Goal: Transaction & Acquisition: Purchase product/service

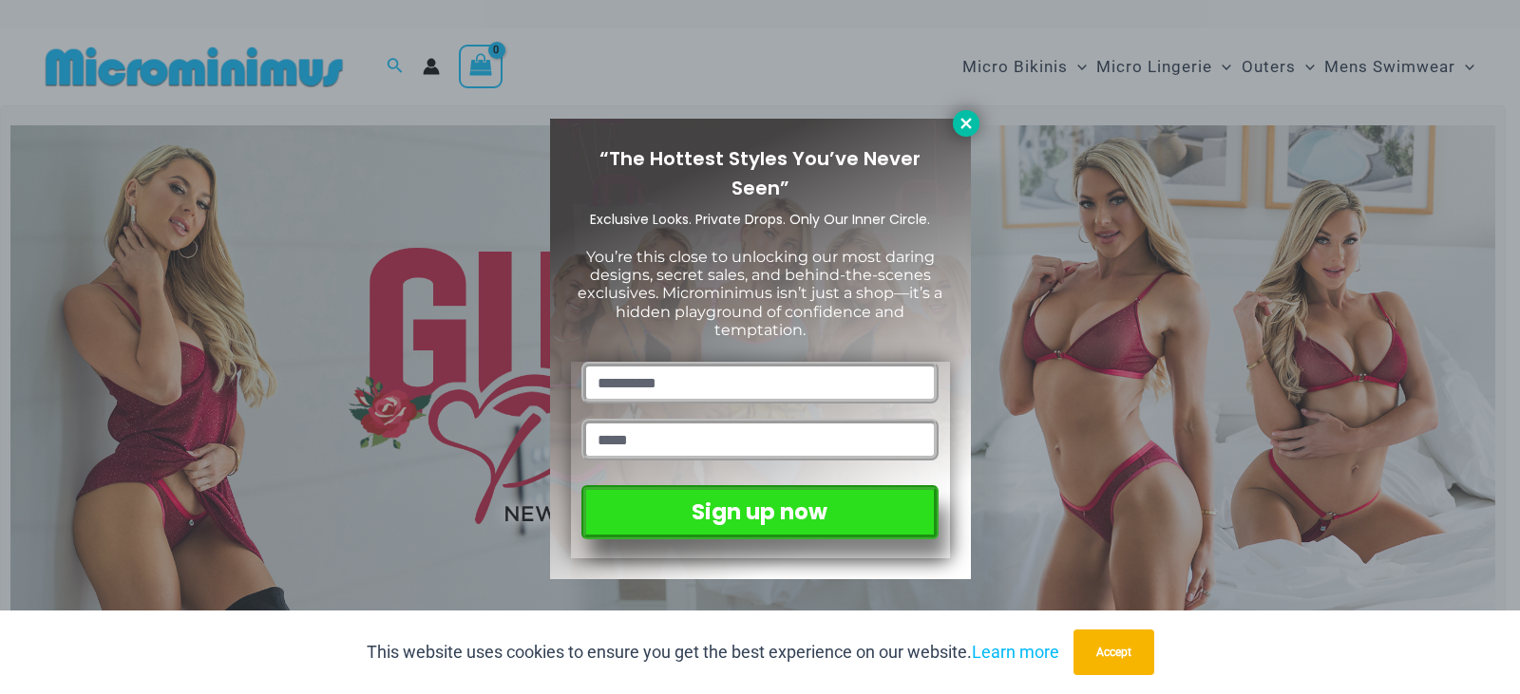
click at [966, 122] on icon at bounding box center [965, 123] width 10 height 10
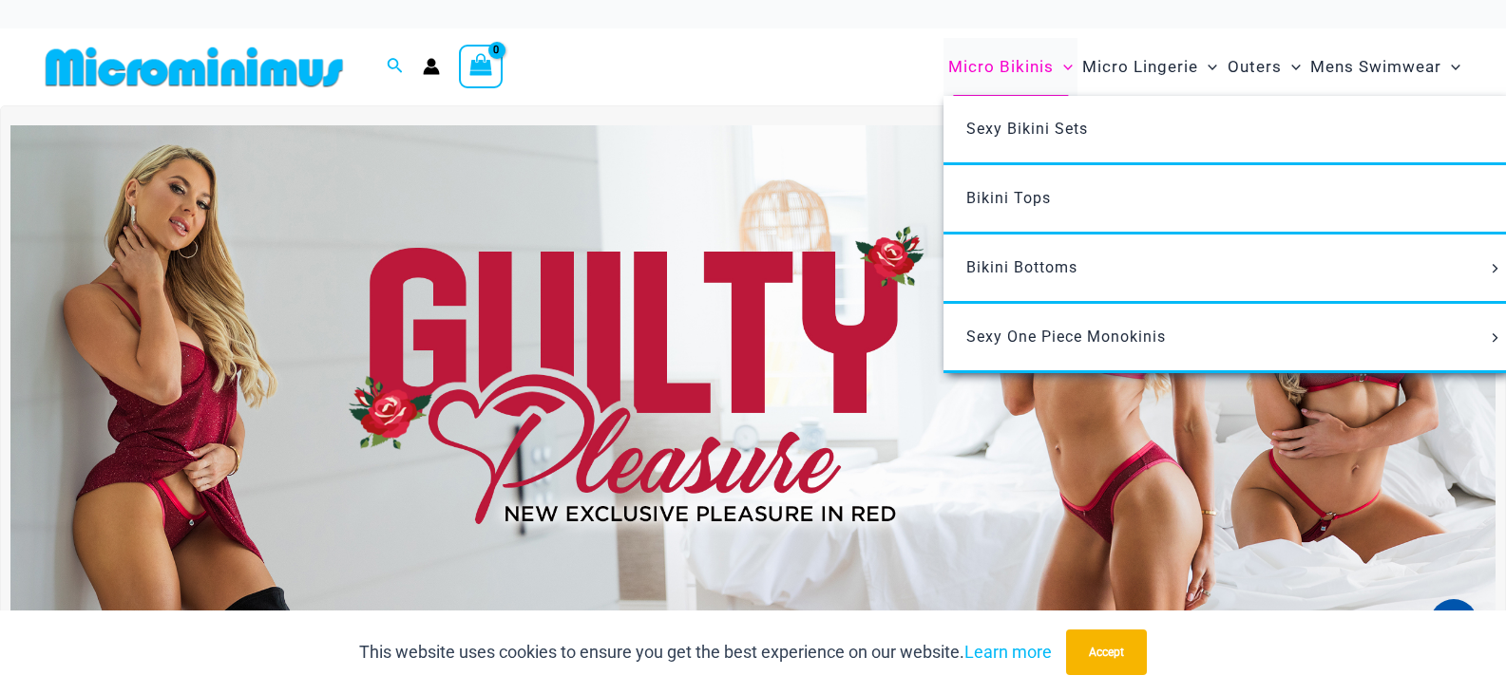
click at [1019, 69] on span "Micro Bikinis" at bounding box center [1000, 67] width 105 height 48
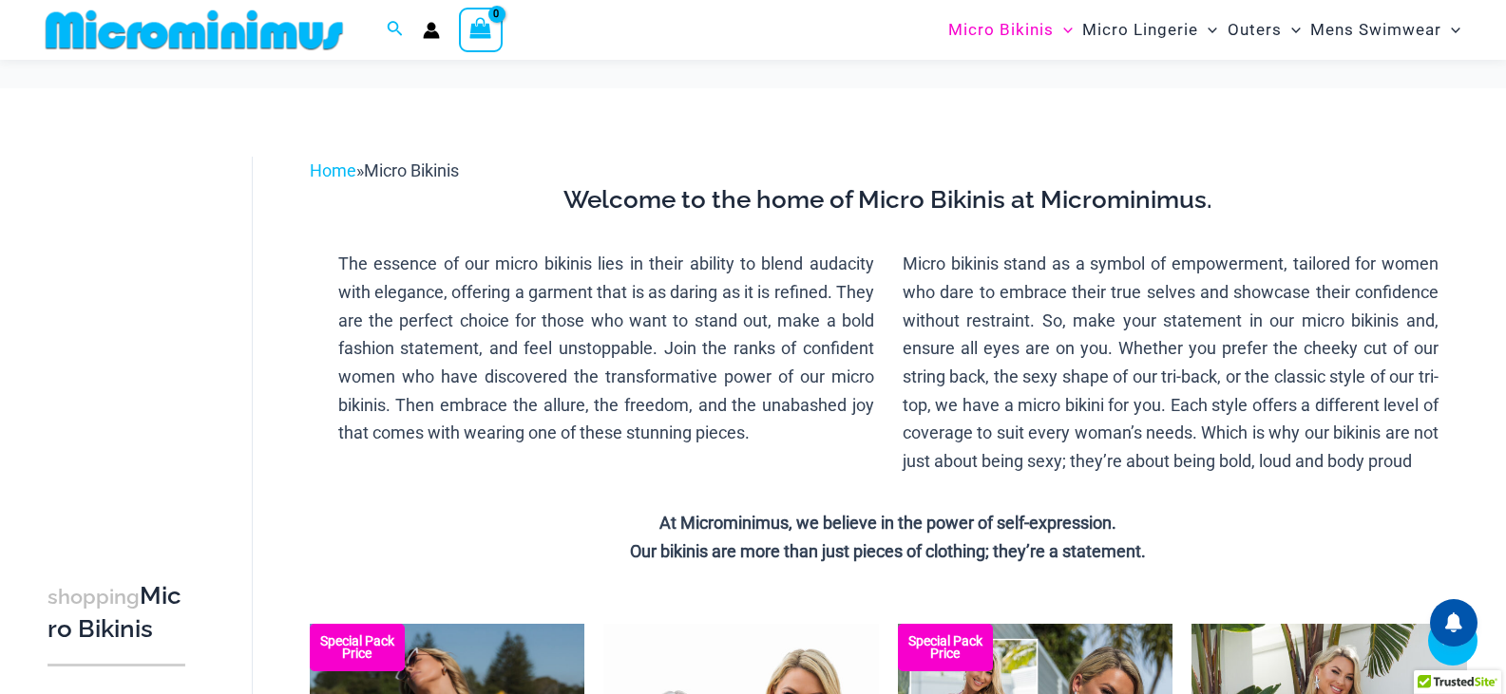
scroll to position [570, 0]
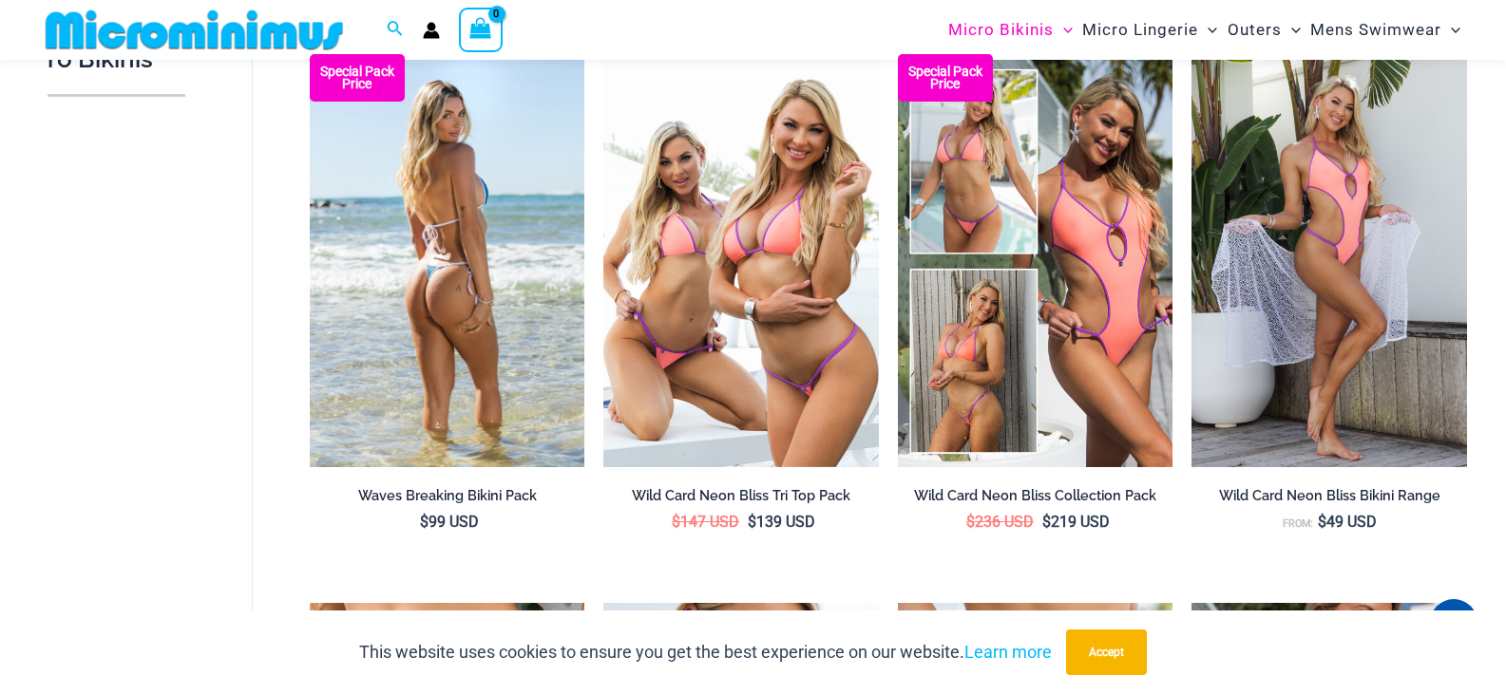
click at [441, 353] on img at bounding box center [447, 260] width 275 height 412
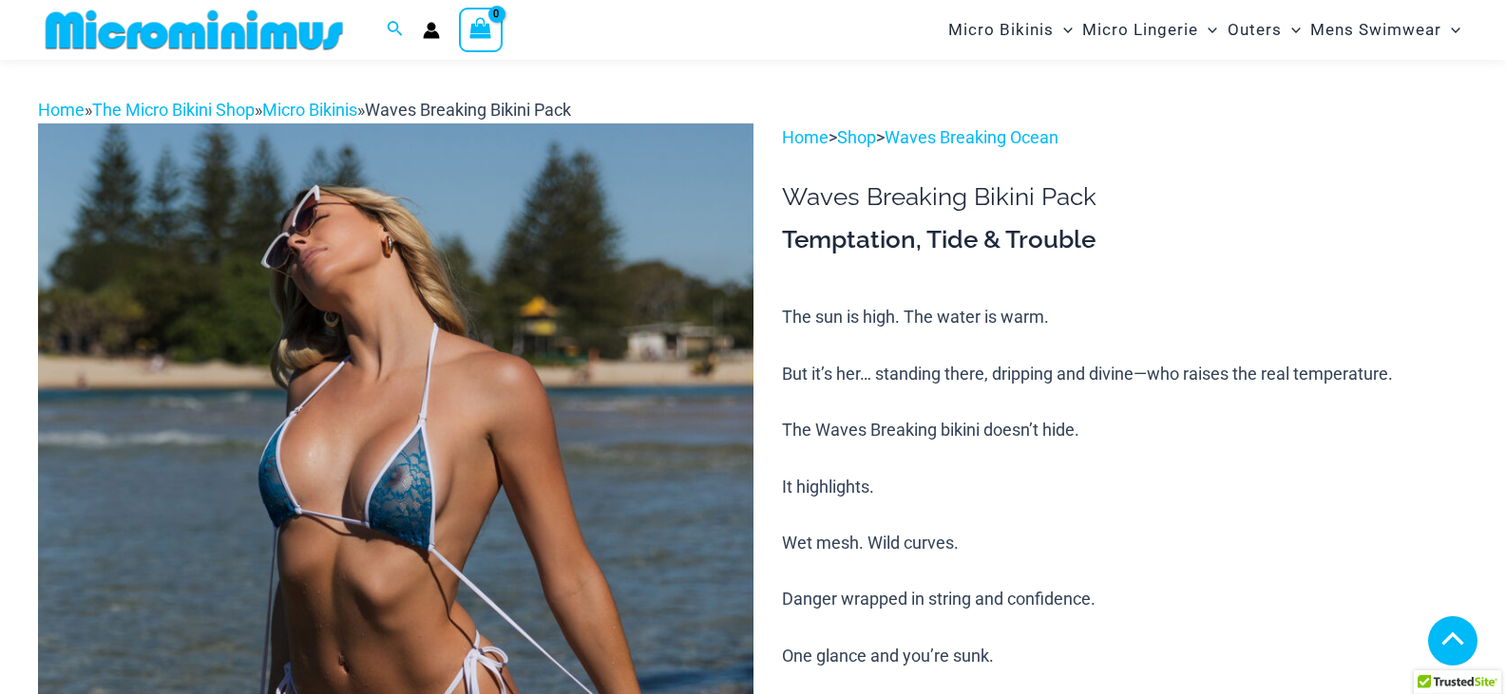
scroll to position [363, 0]
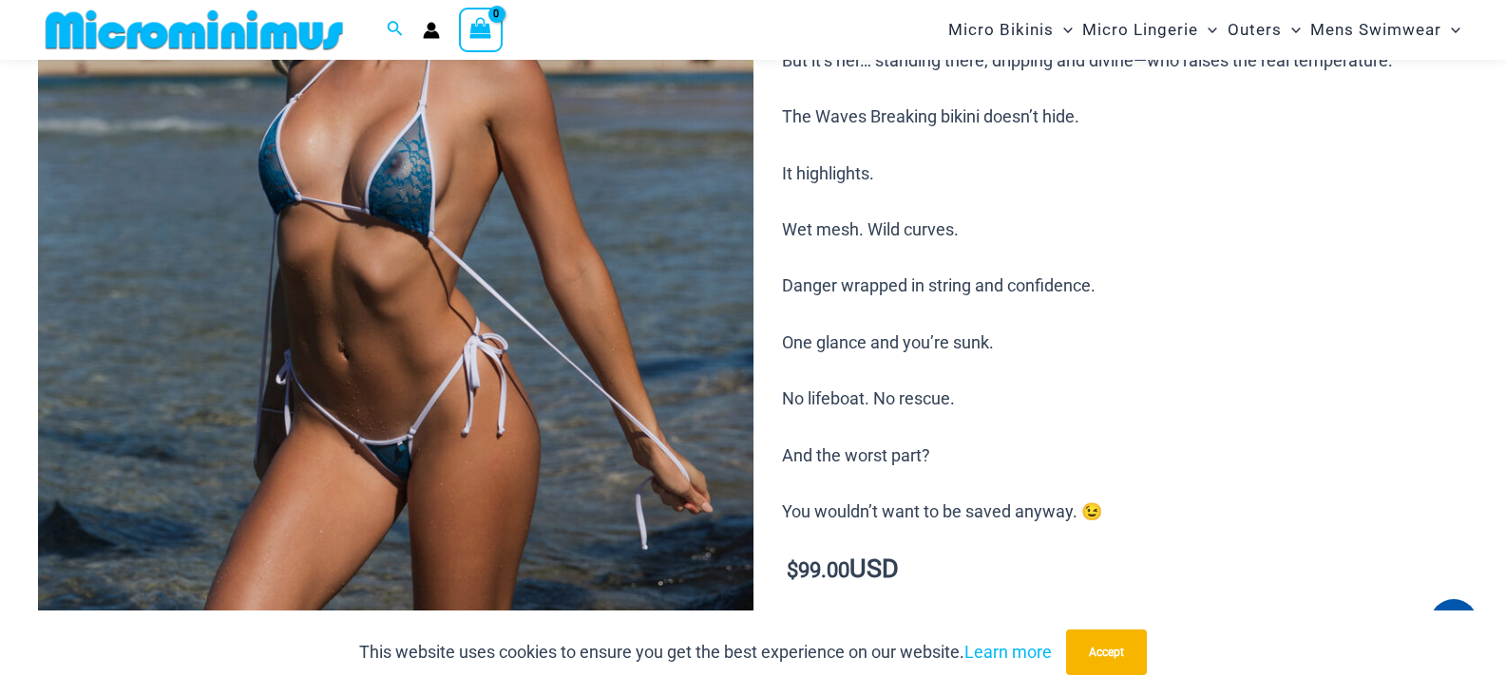
drag, startPoint x: 423, startPoint y: 289, endPoint x: 357, endPoint y: 310, distance: 68.8
click at [357, 310] on img at bounding box center [395, 346] width 715 height 1072
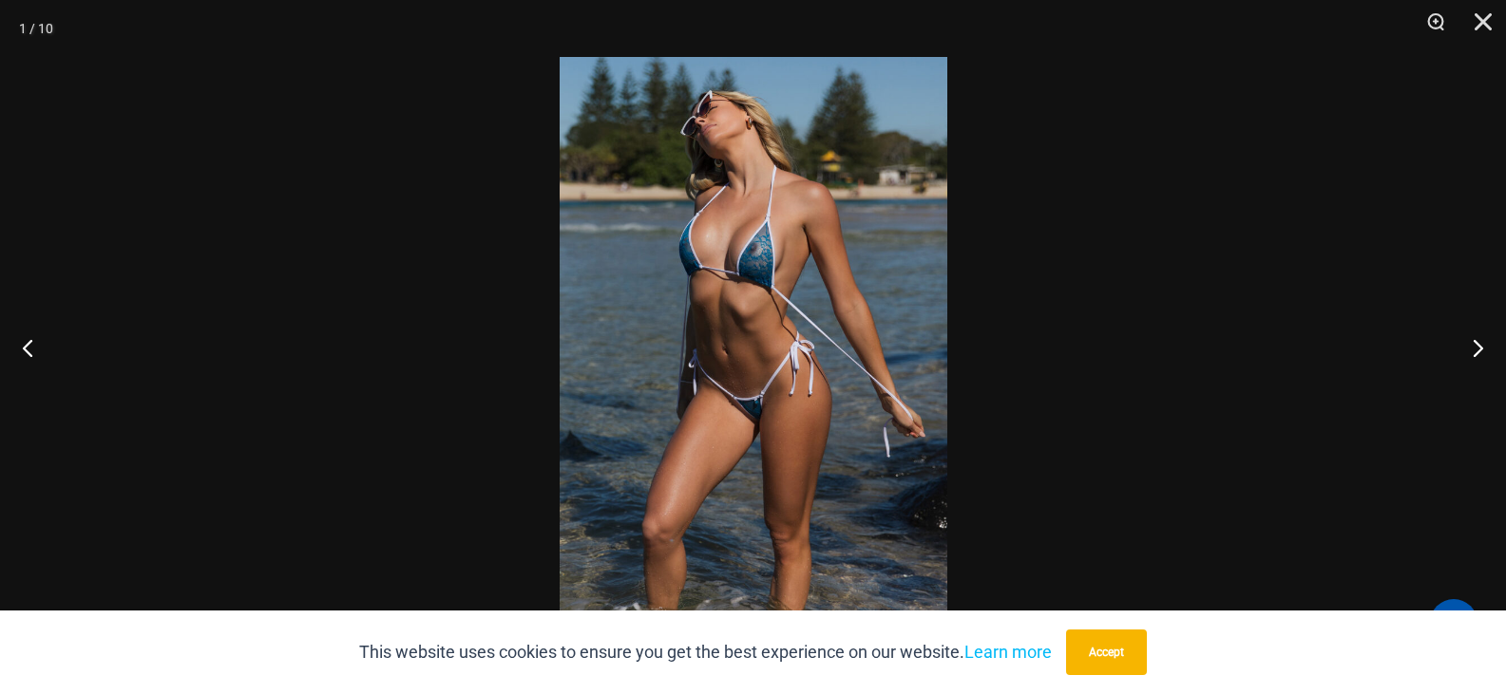
click at [777, 315] on img at bounding box center [753, 347] width 388 height 580
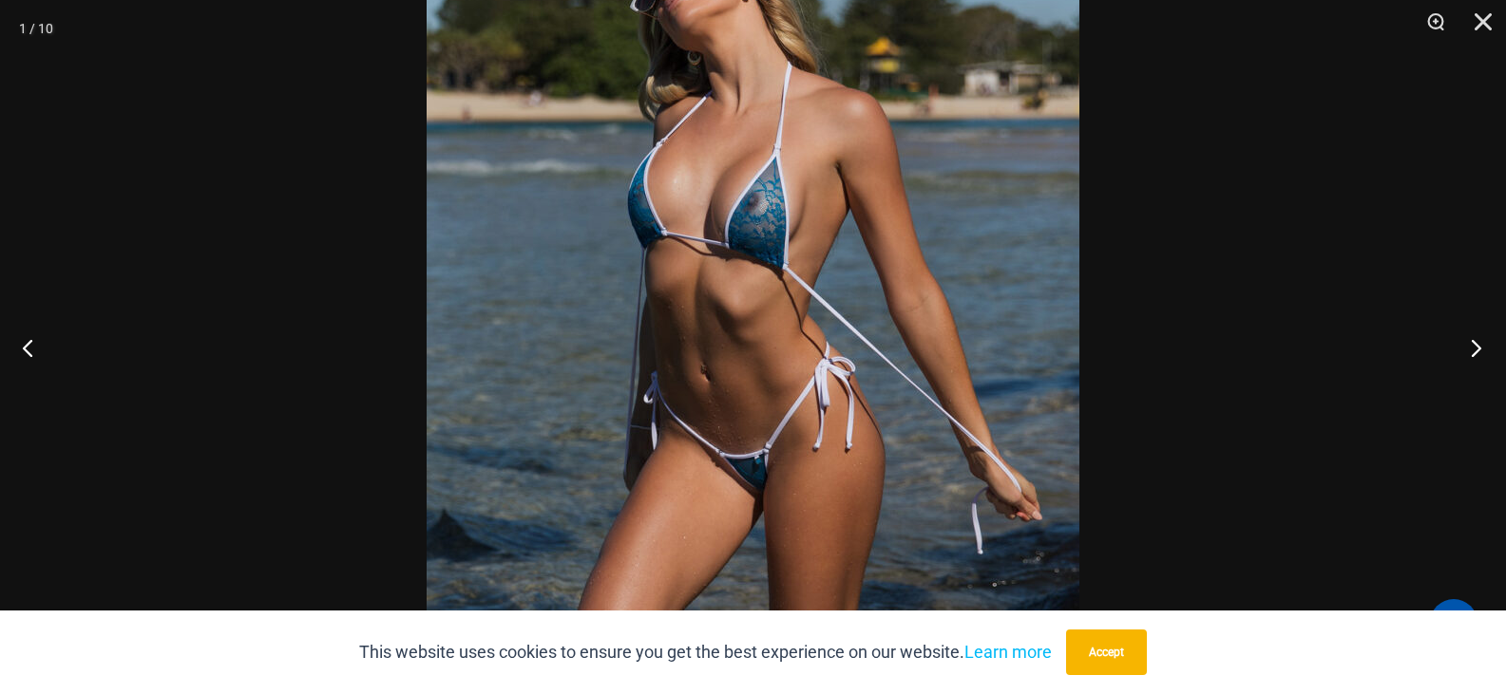
click at [1473, 345] on button "Next" at bounding box center [1469, 347] width 71 height 95
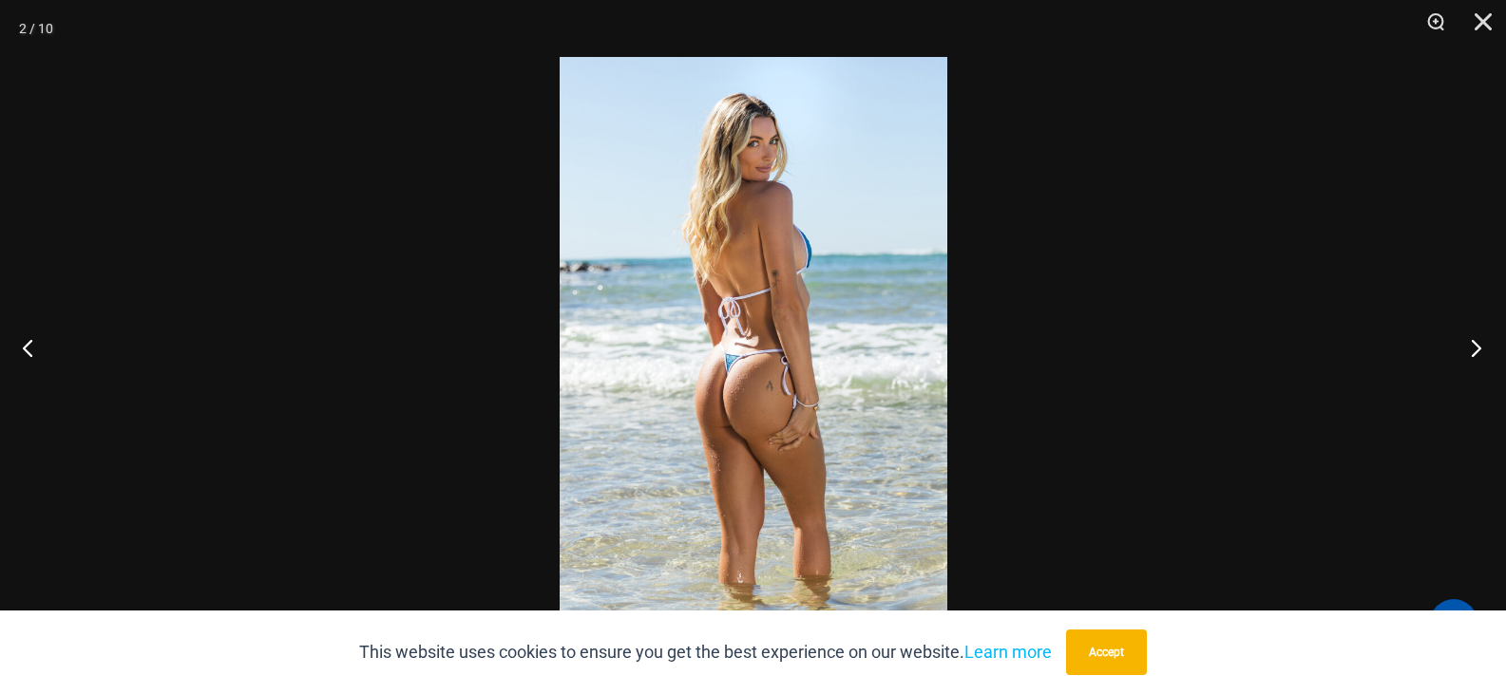
click at [1473, 345] on button "Next" at bounding box center [1469, 347] width 71 height 95
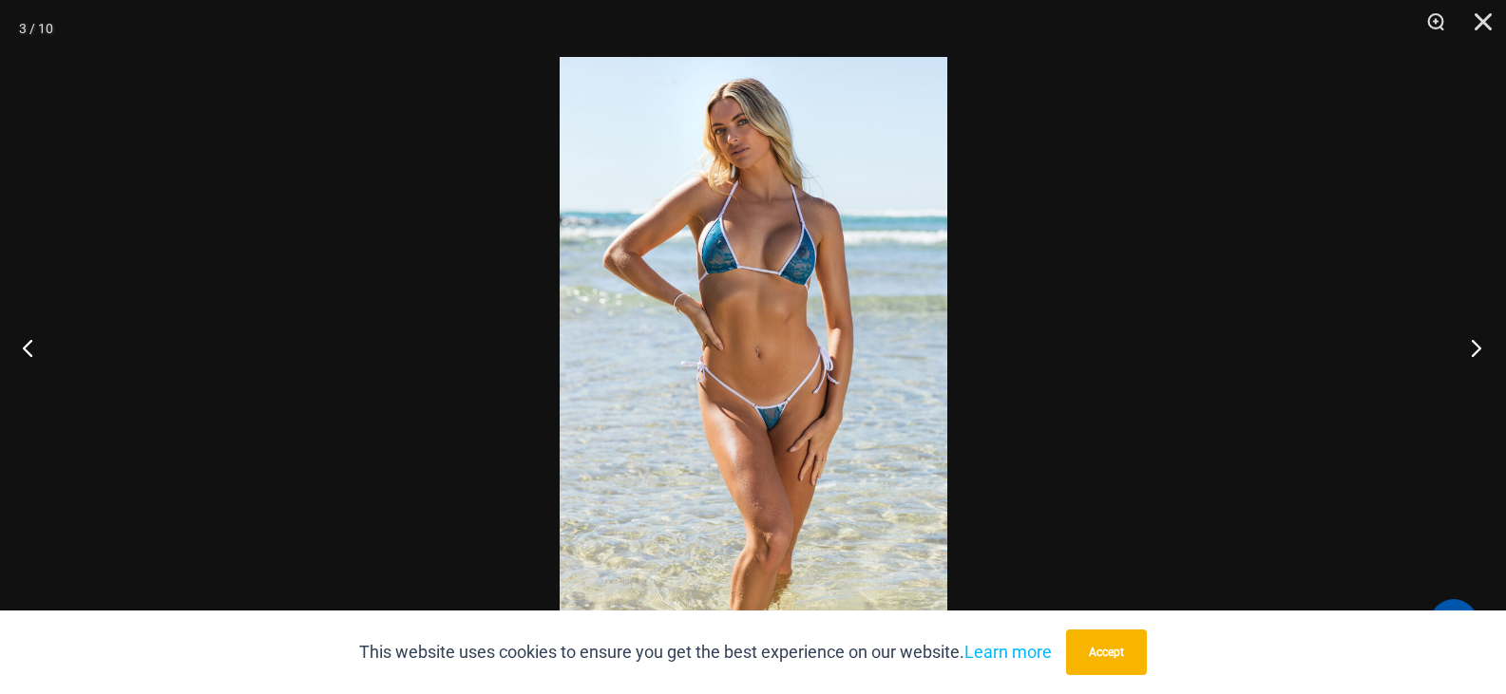
click at [1473, 345] on button "Next" at bounding box center [1469, 347] width 71 height 95
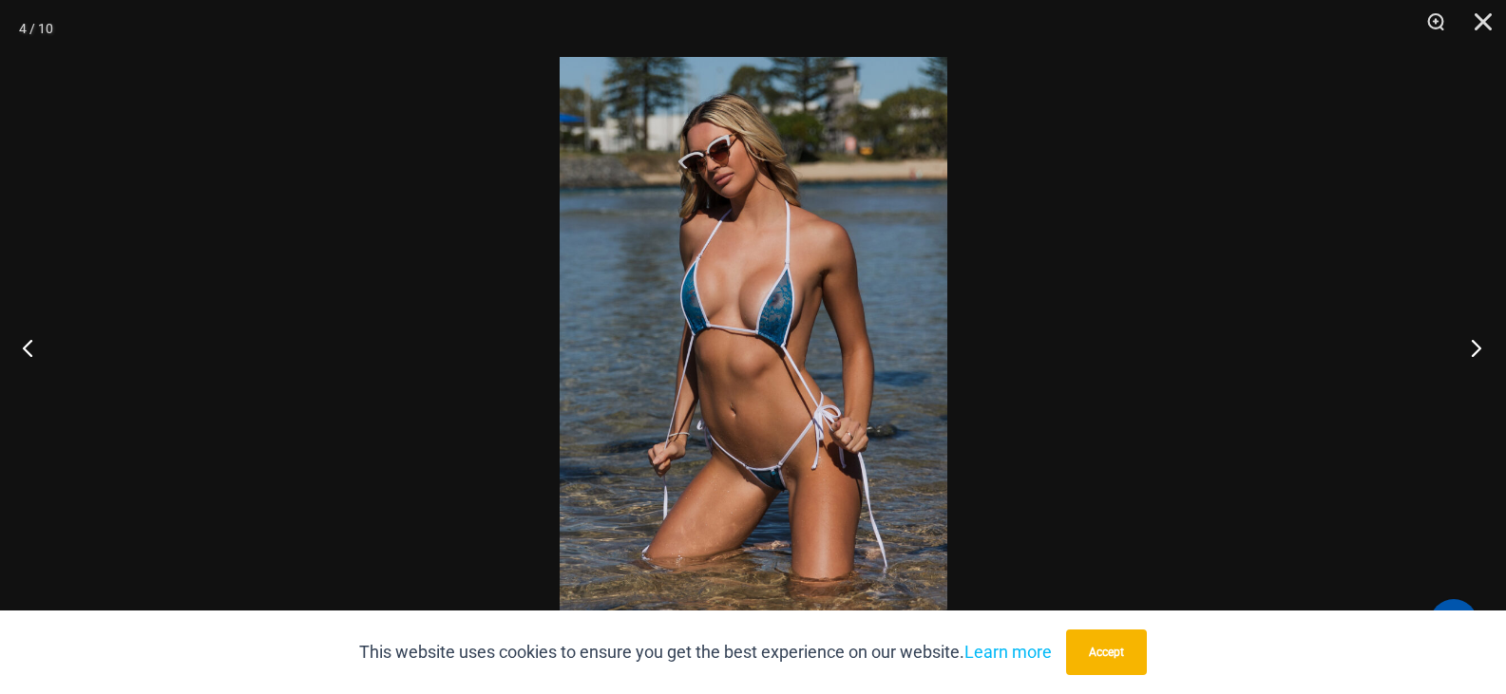
click at [1473, 345] on button "Next" at bounding box center [1469, 347] width 71 height 95
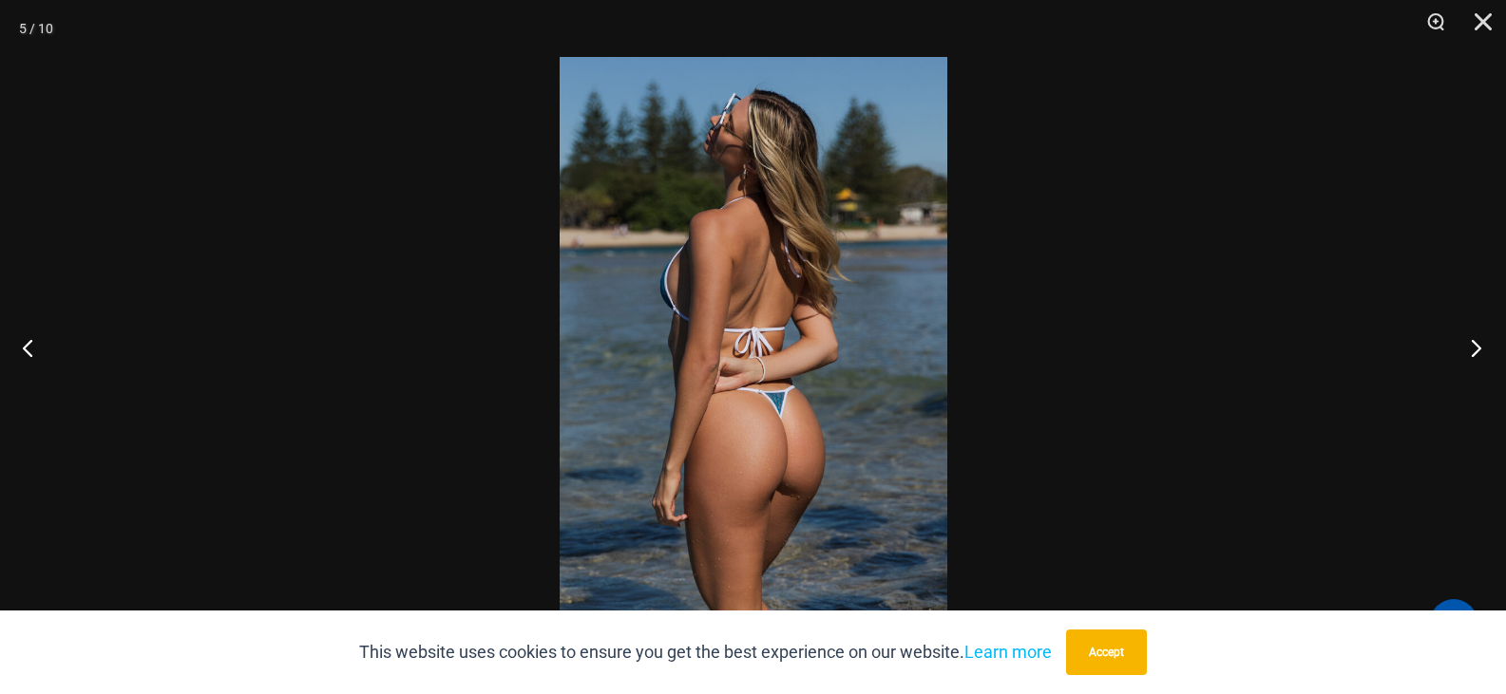
click at [1473, 345] on button "Next" at bounding box center [1469, 347] width 71 height 95
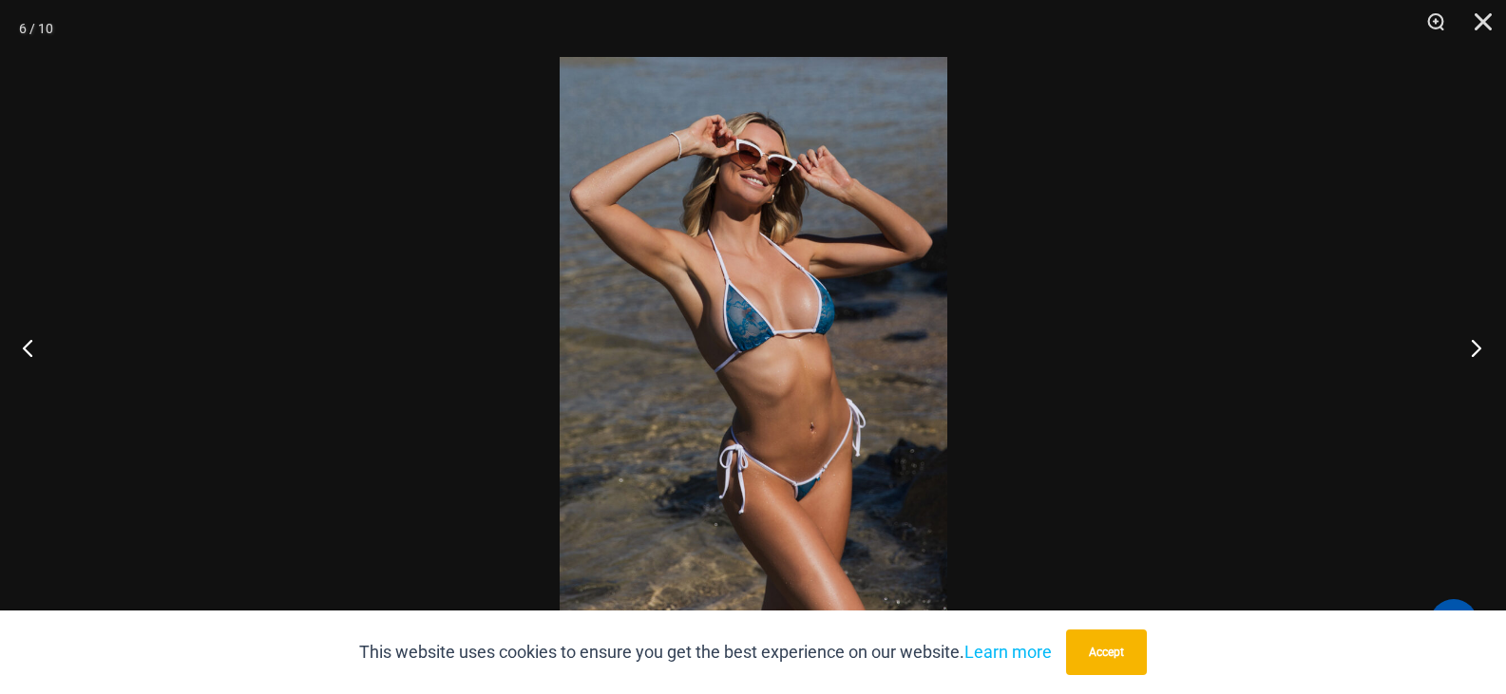
click at [1473, 345] on button "Next" at bounding box center [1469, 347] width 71 height 95
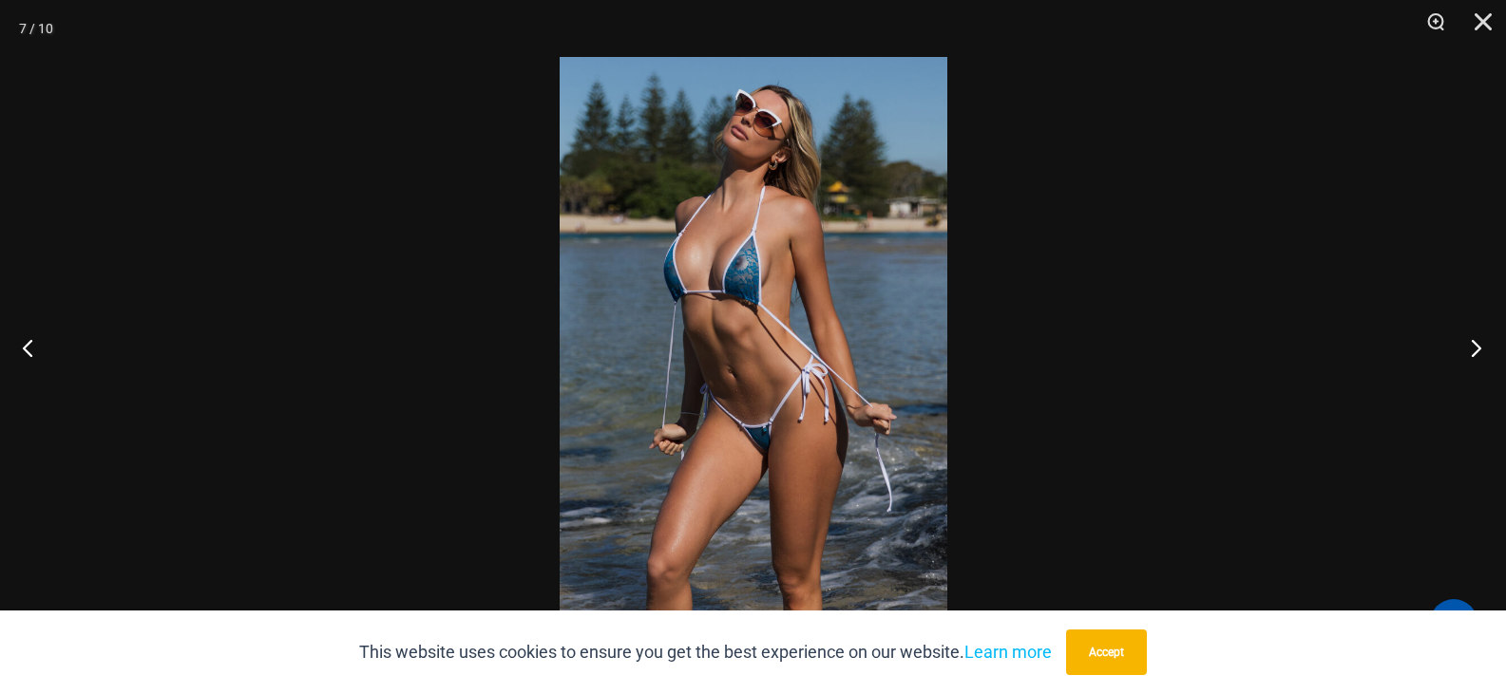
click at [1473, 345] on button "Next" at bounding box center [1469, 347] width 71 height 95
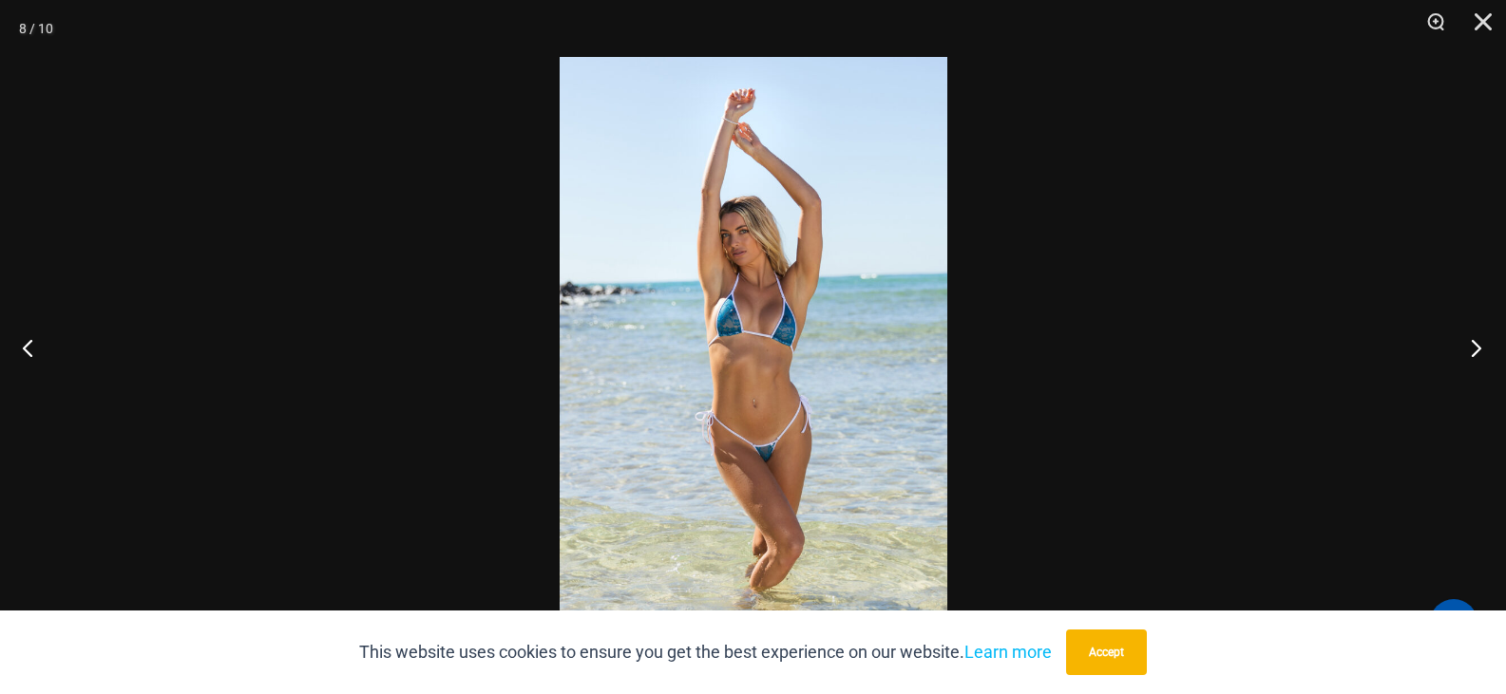
click at [1473, 345] on button "Next" at bounding box center [1469, 347] width 71 height 95
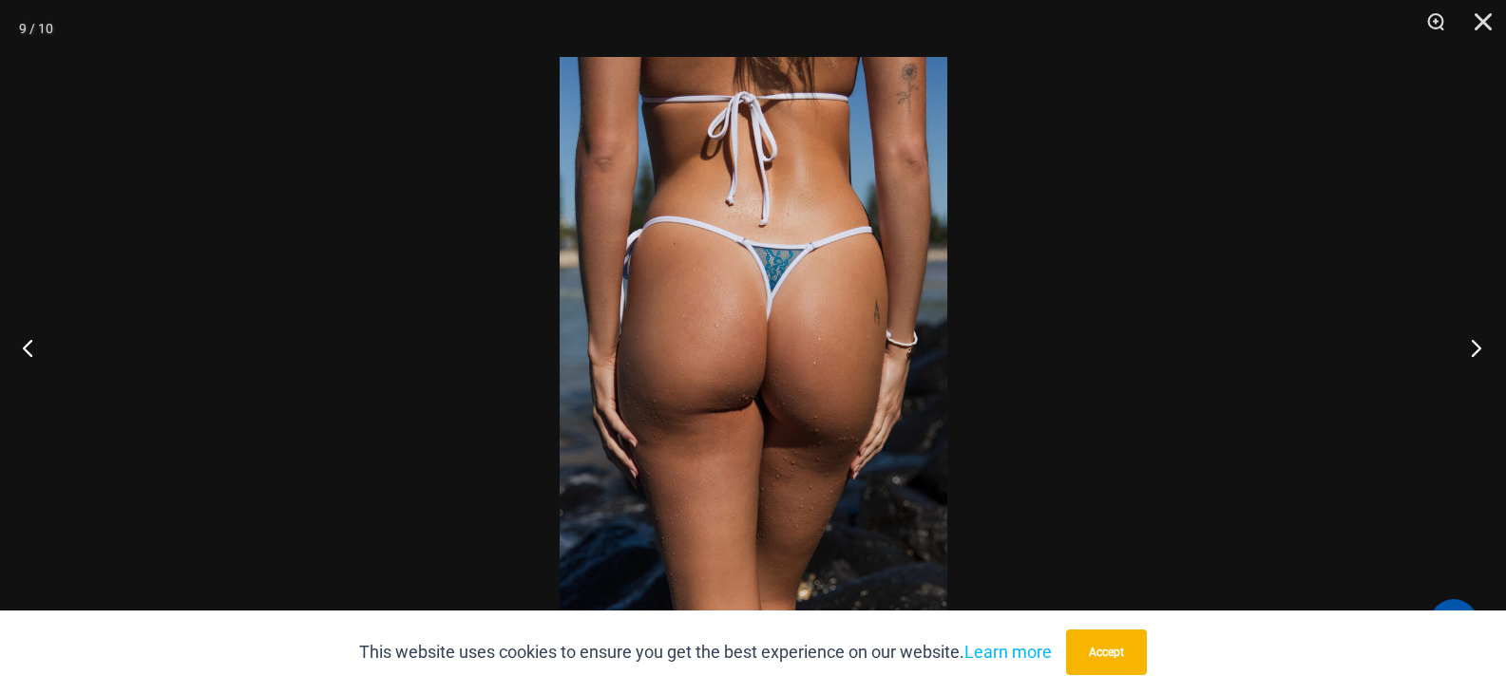
click at [1473, 345] on button "Next" at bounding box center [1469, 347] width 71 height 95
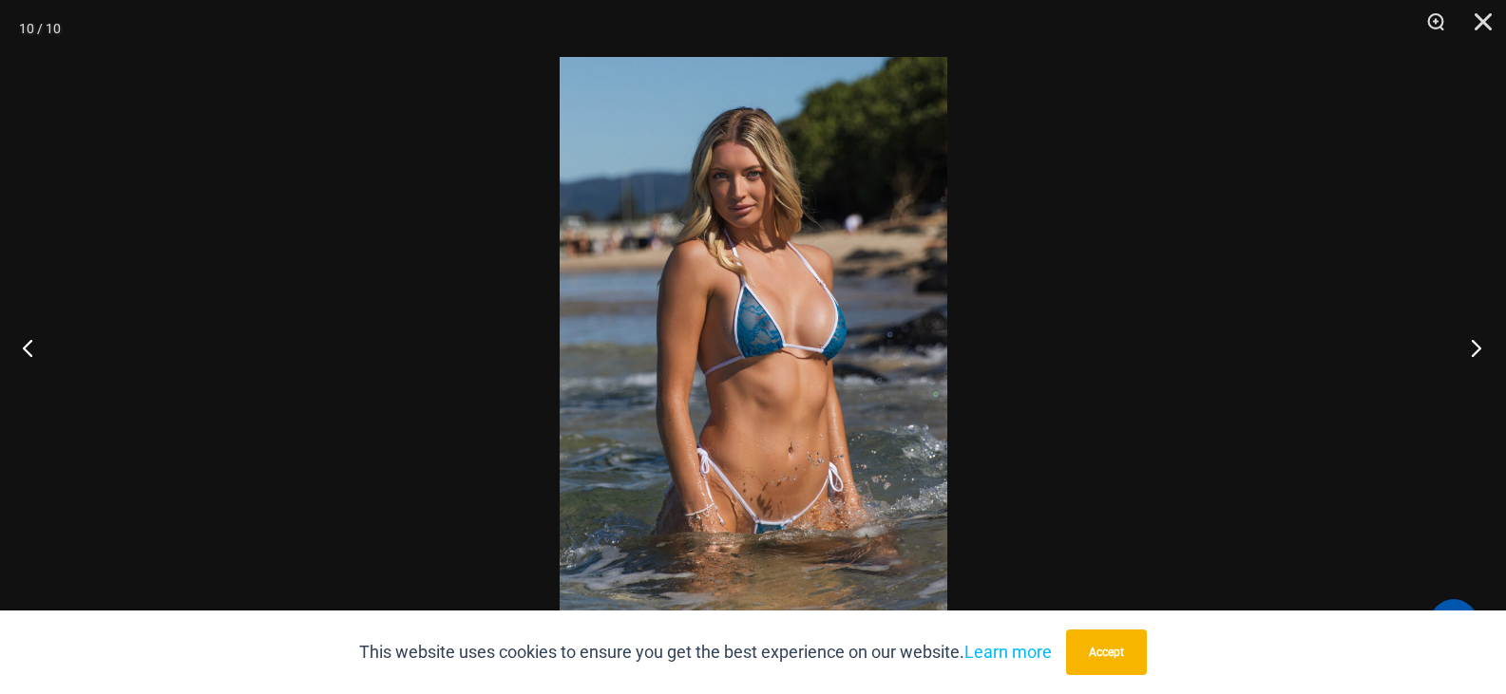
click at [1473, 345] on button "Next" at bounding box center [1469, 347] width 71 height 95
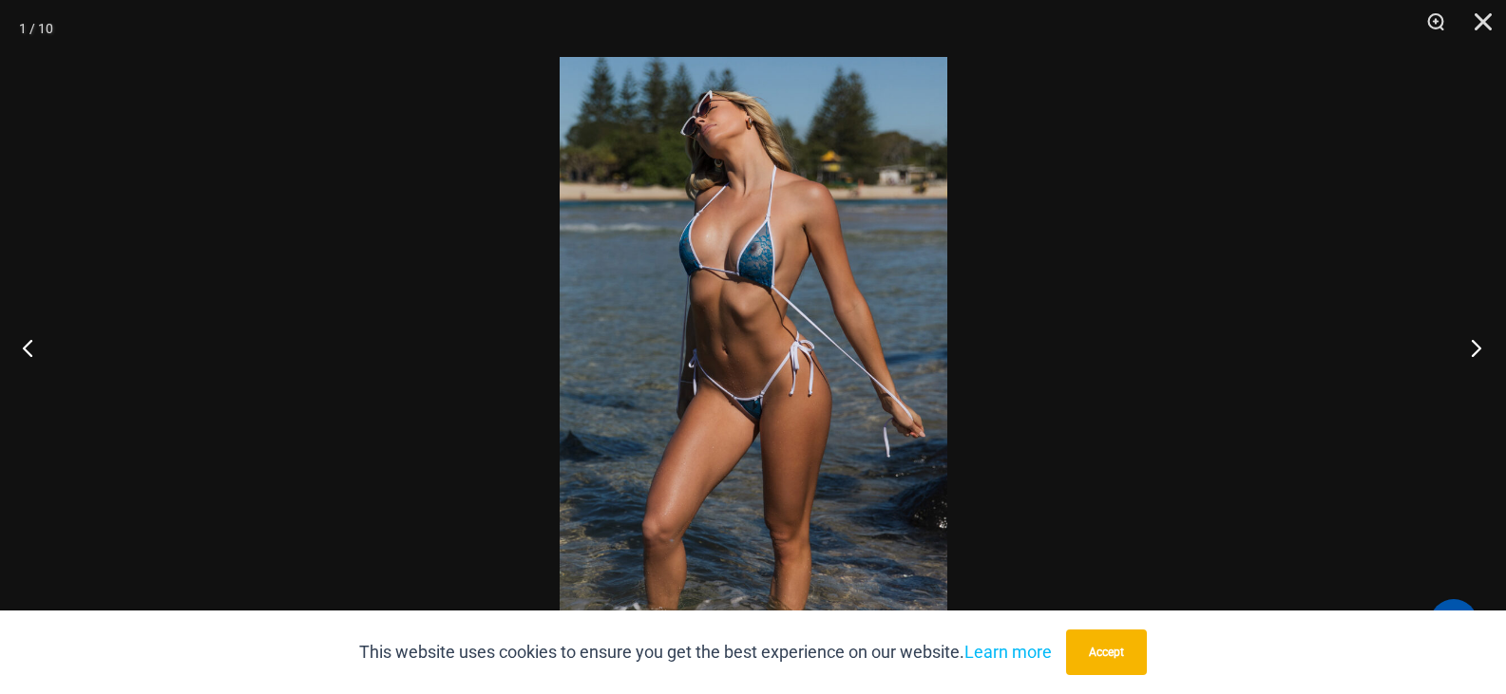
click at [1473, 345] on button "Next" at bounding box center [1469, 347] width 71 height 95
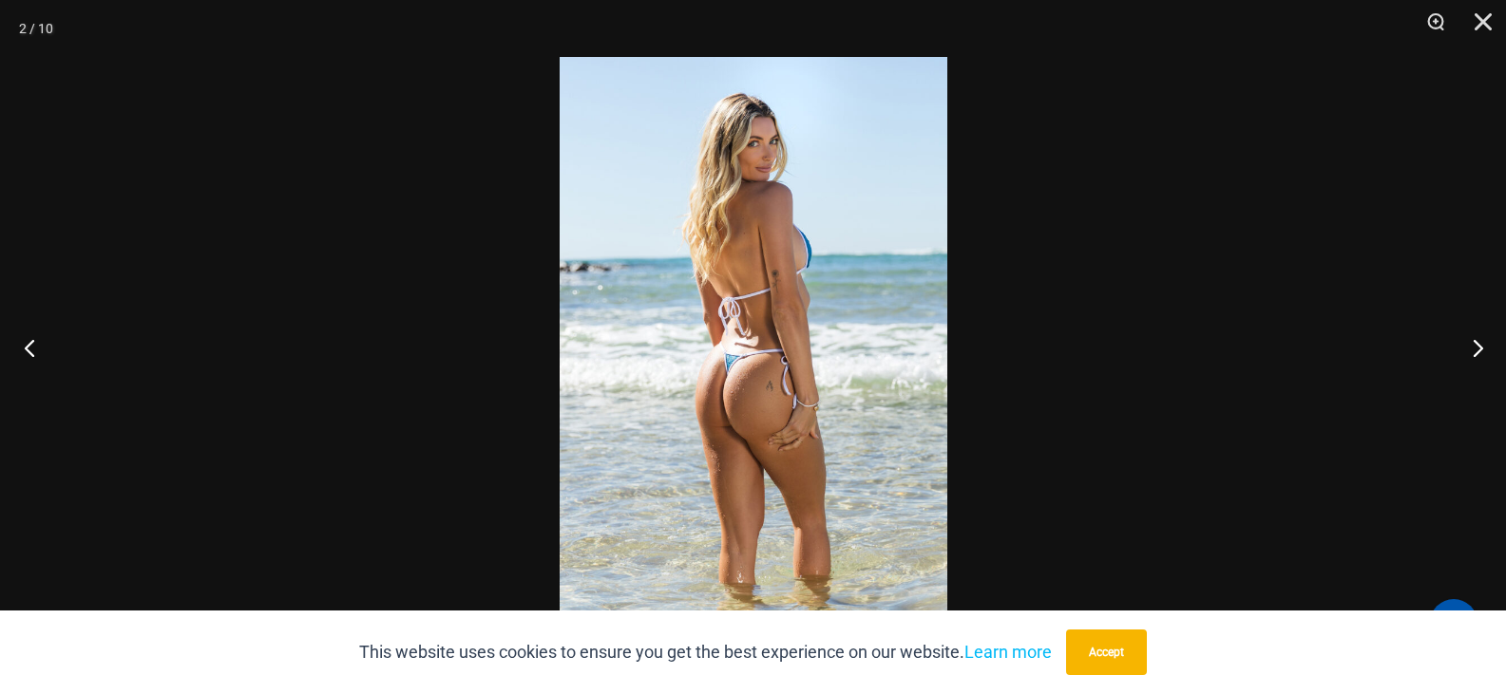
click at [28, 342] on button "Previous" at bounding box center [35, 347] width 71 height 95
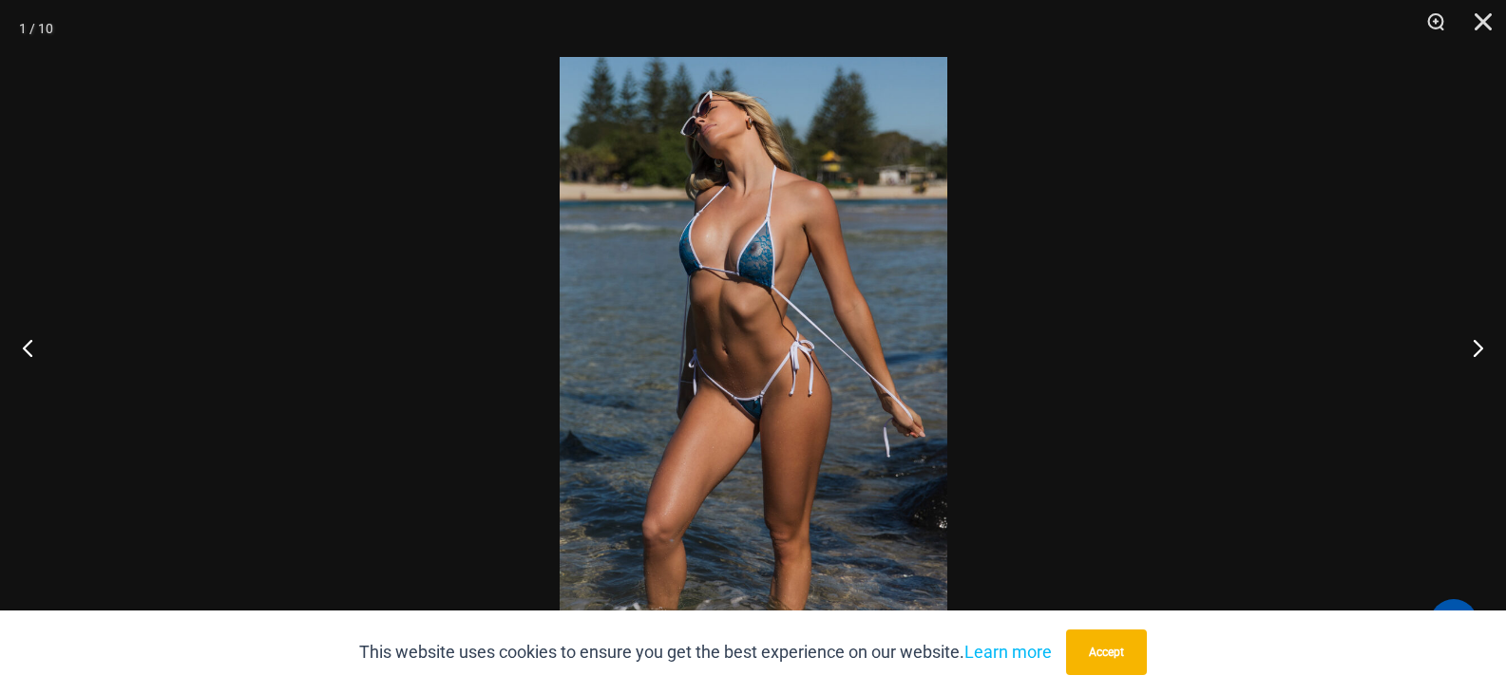
click at [673, 352] on img at bounding box center [753, 347] width 388 height 580
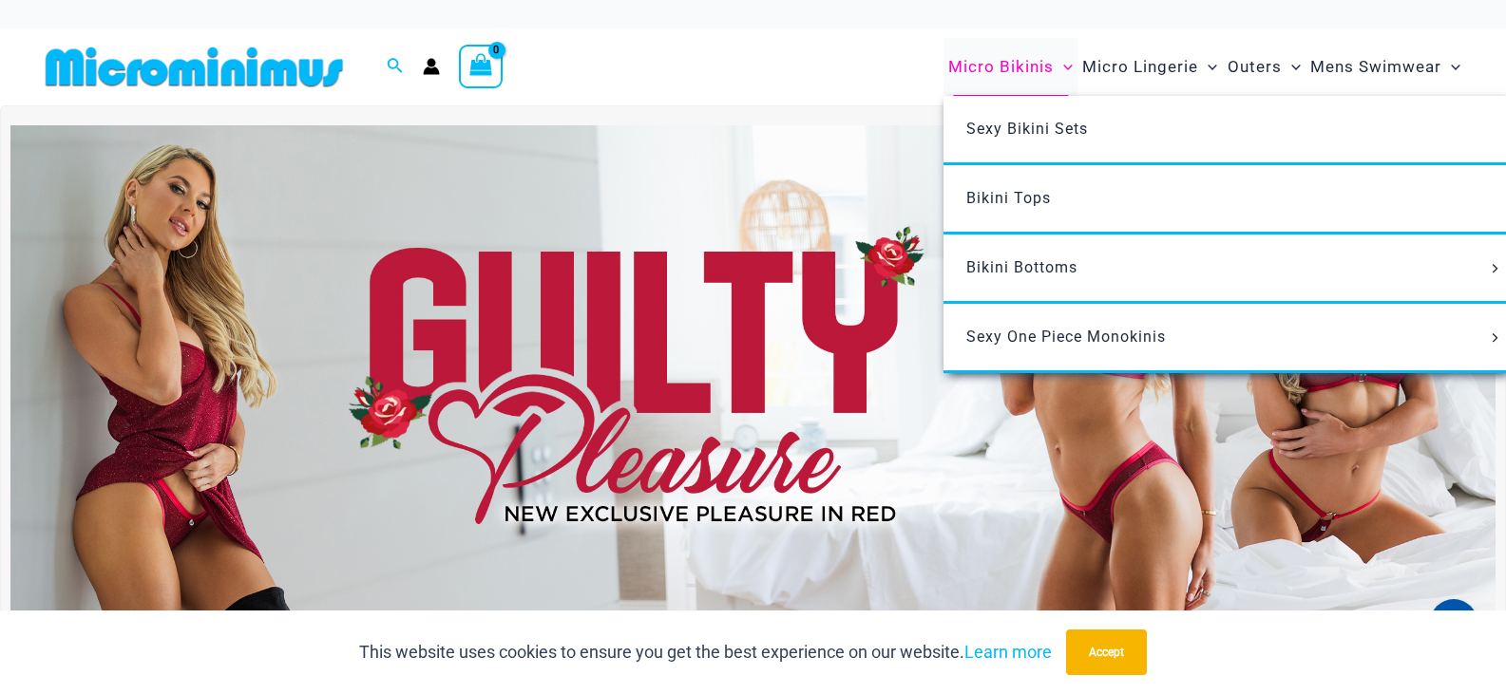
click at [992, 67] on span "Micro Bikinis" at bounding box center [1000, 67] width 105 height 48
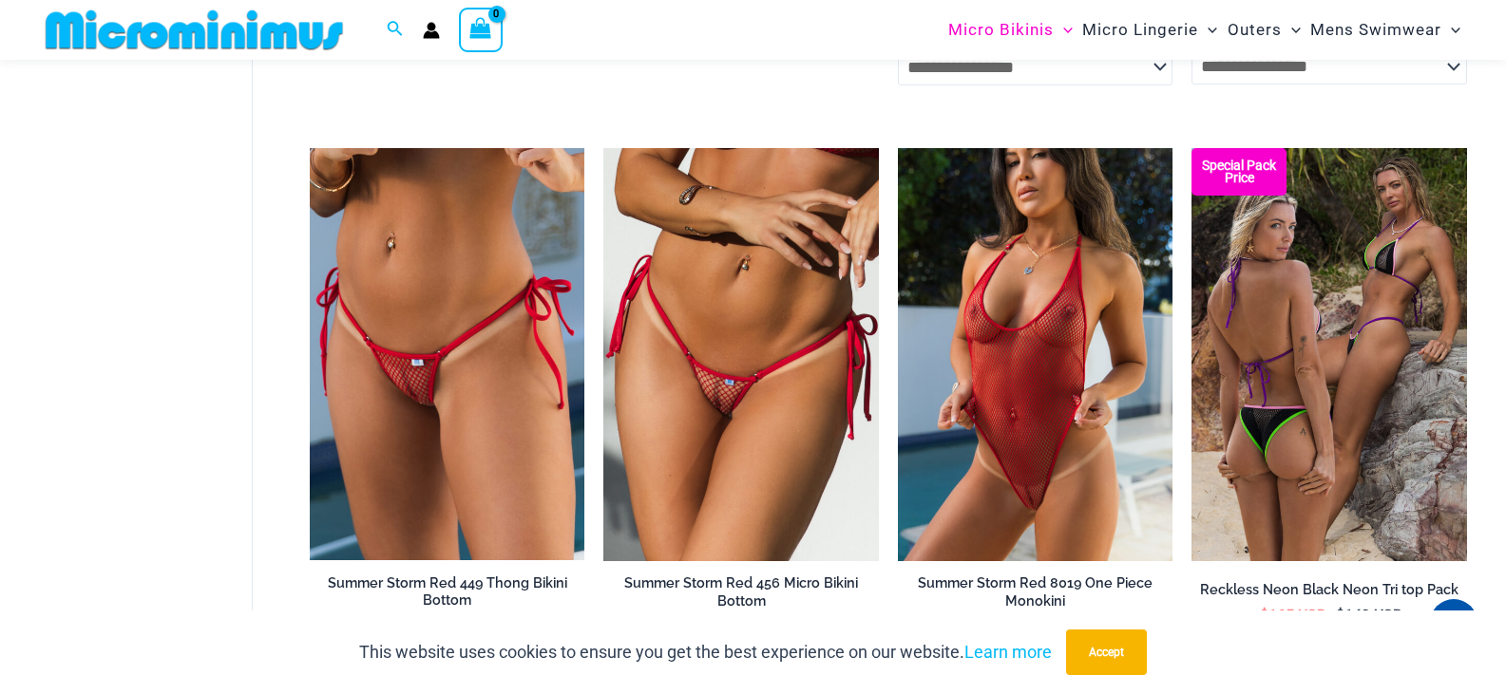
scroll to position [4617, 0]
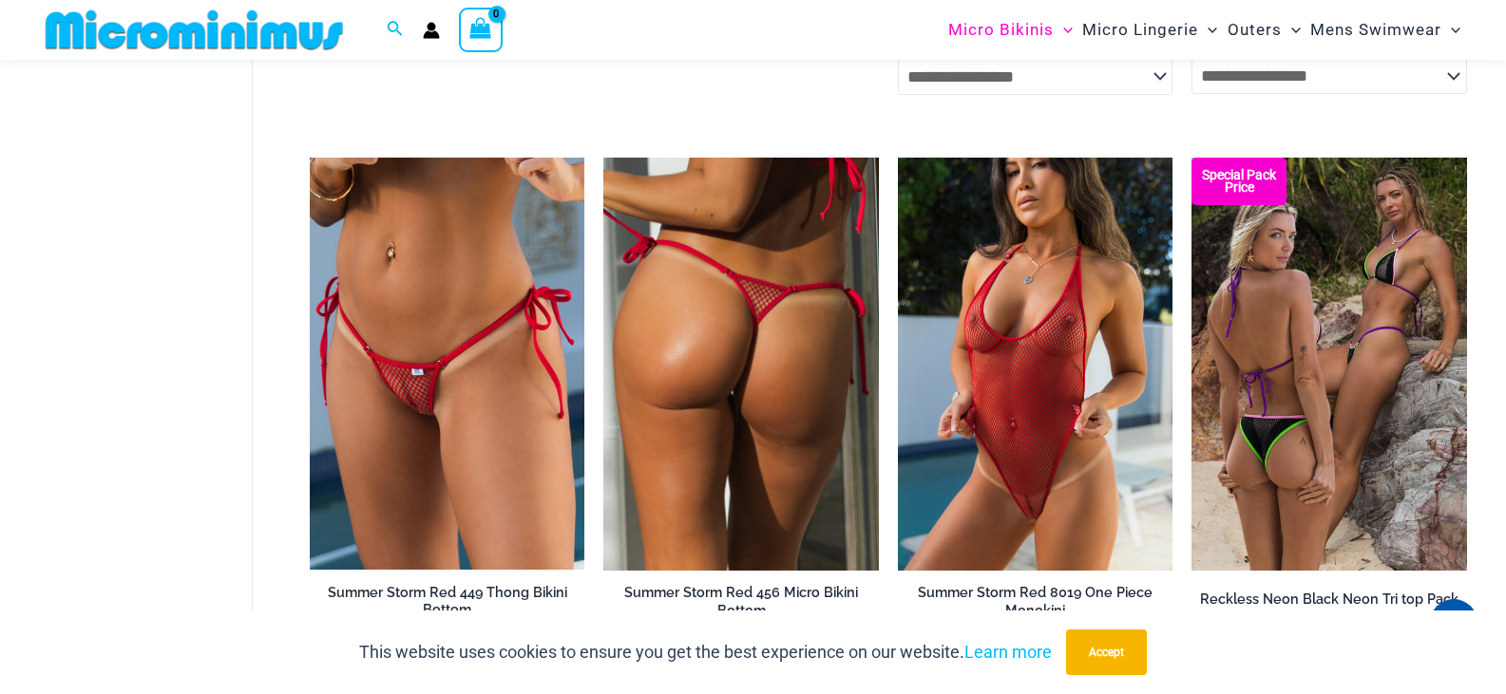
click at [734, 426] on img at bounding box center [740, 364] width 275 height 412
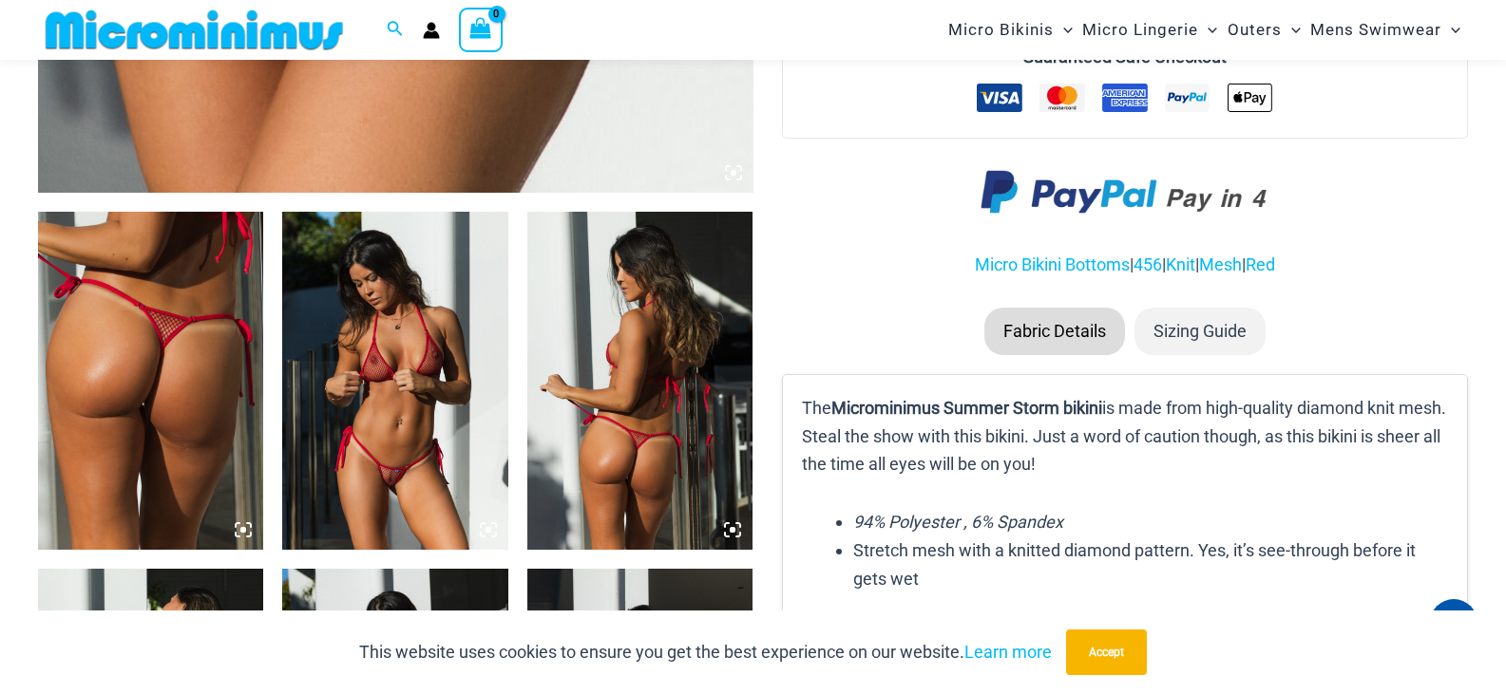
scroll to position [1084, 0]
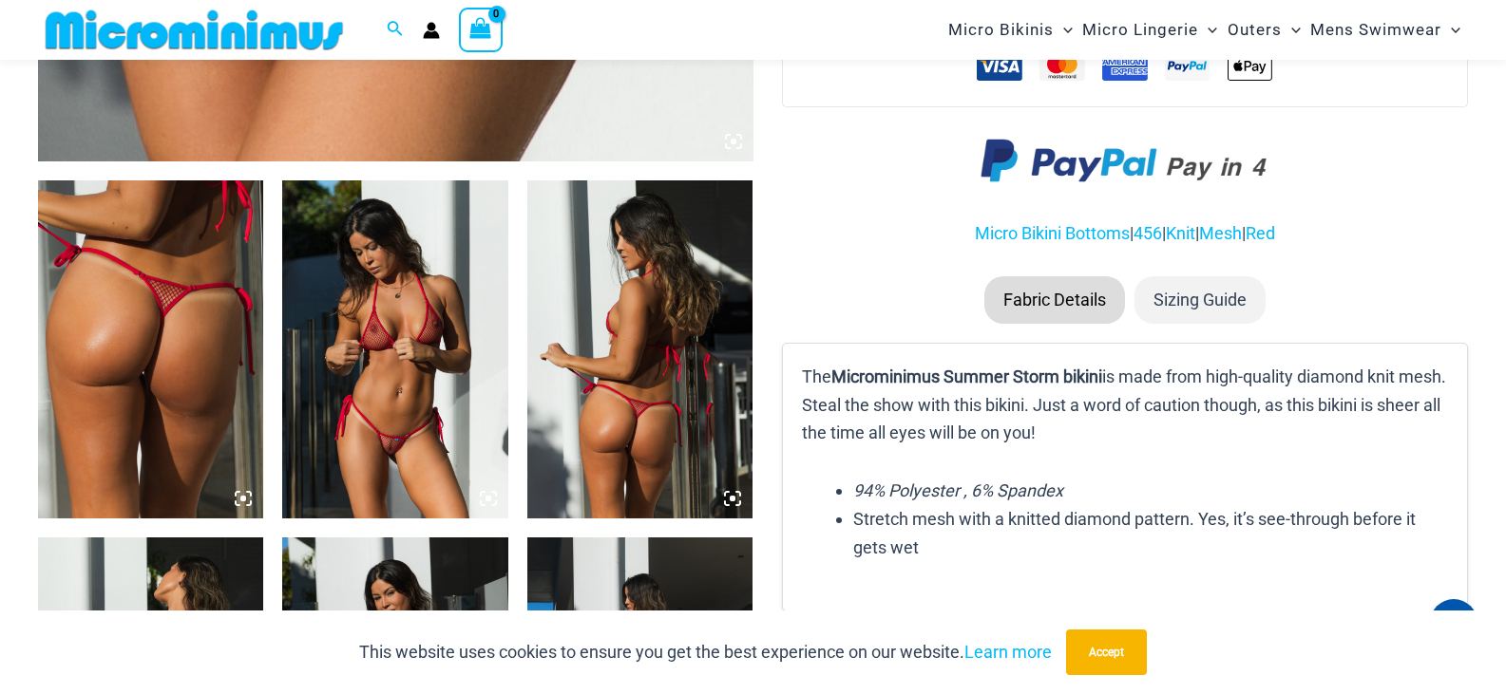
click at [596, 364] on img at bounding box center [639, 349] width 225 height 338
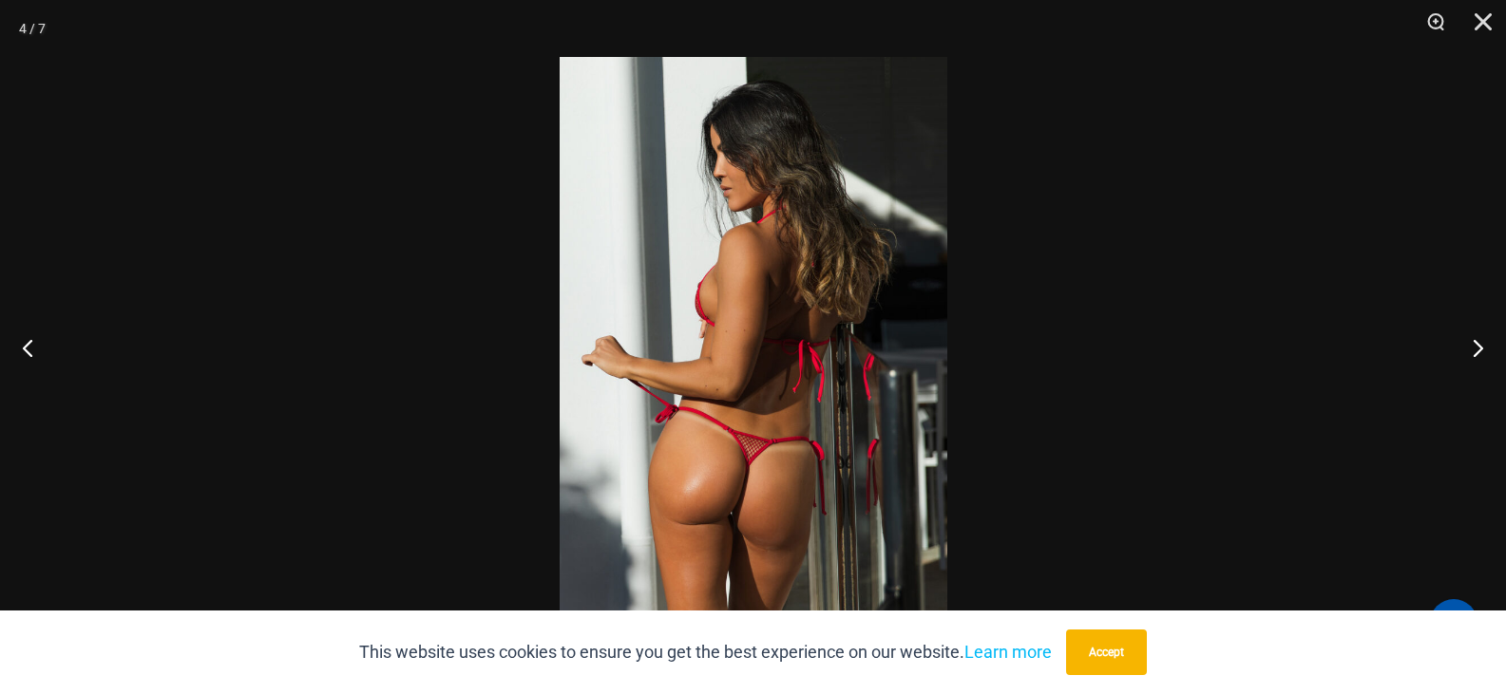
click at [702, 353] on img at bounding box center [753, 347] width 388 height 580
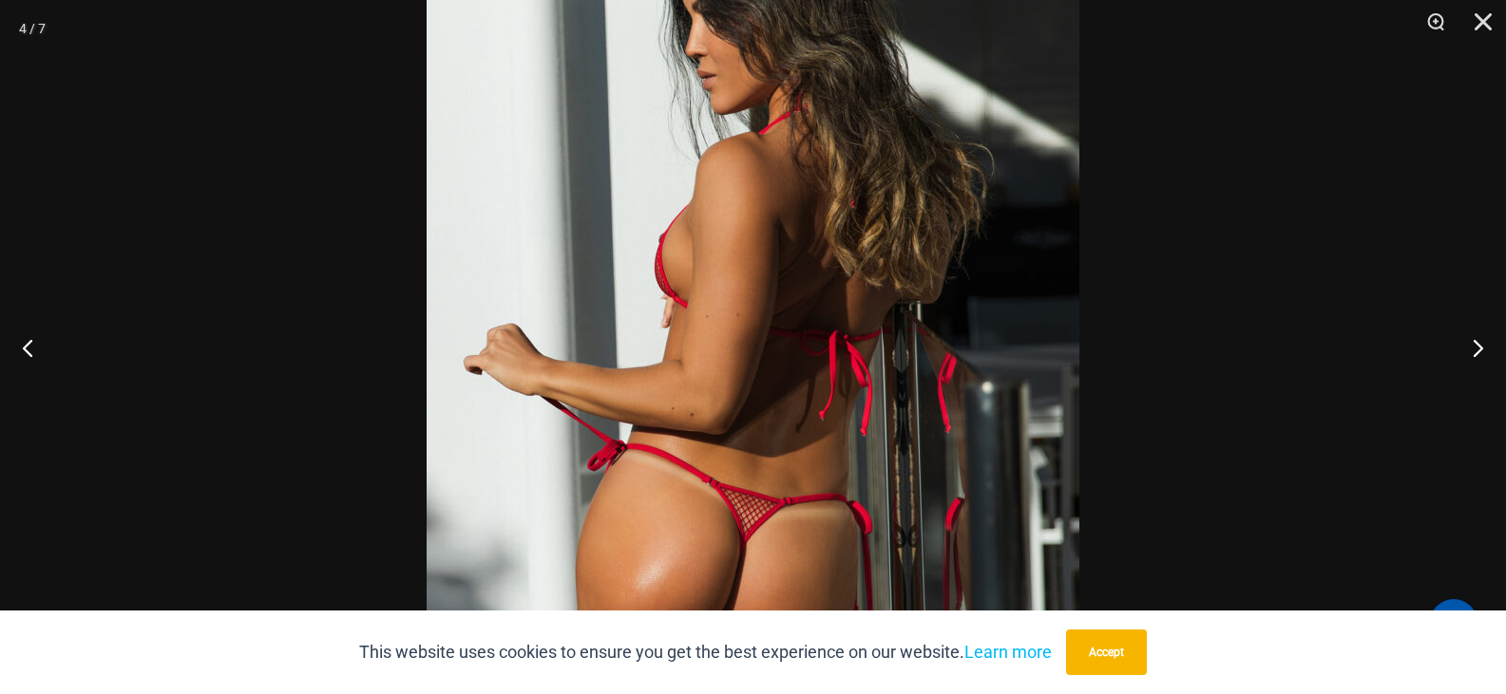
scroll to position [0, 0]
click at [1473, 348] on button "Next" at bounding box center [1469, 347] width 71 height 95
